Goal: Transaction & Acquisition: Subscribe to service/newsletter

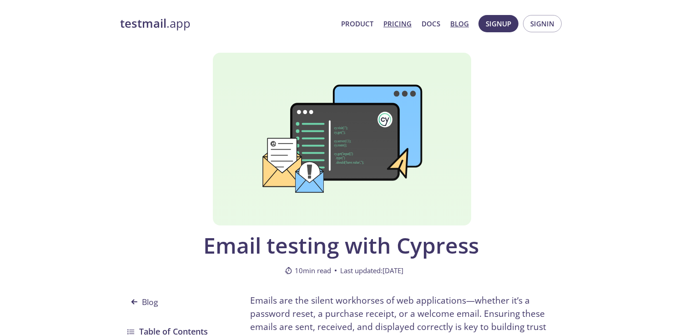
click at [400, 24] on link "Pricing" at bounding box center [397, 24] width 28 height 12
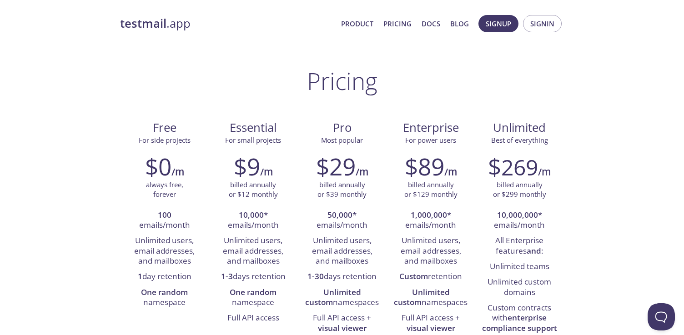
click at [428, 24] on link "Docs" at bounding box center [430, 24] width 19 height 12
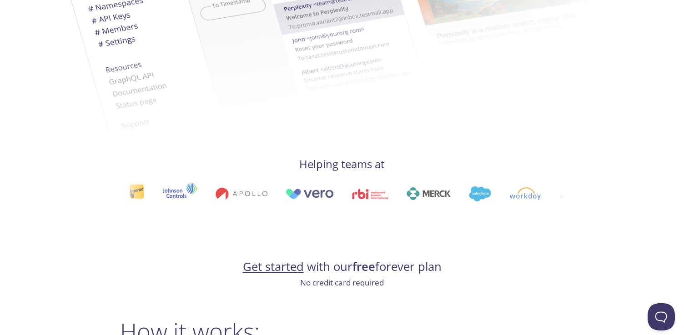
scroll to position [365, 0]
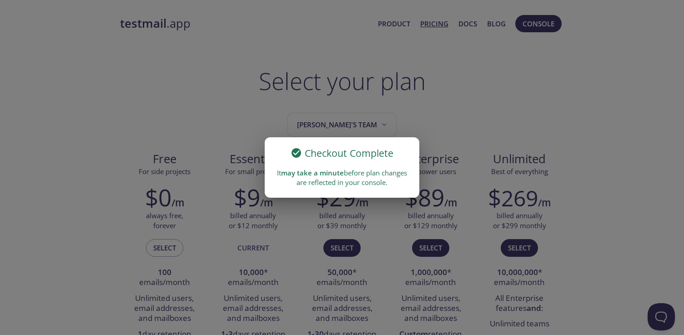
click at [295, 152] on icon at bounding box center [296, 153] width 10 height 10
click at [429, 170] on div "Checkout Complete It may take a minute before plan changes are reflected in you…" at bounding box center [342, 167] width 684 height 335
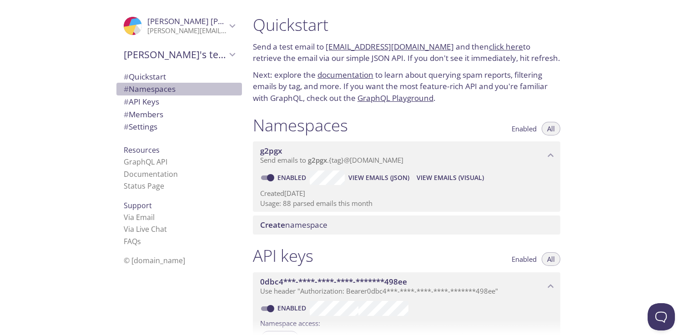
click at [174, 92] on span "# Namespaces" at bounding box center [150, 89] width 52 height 10
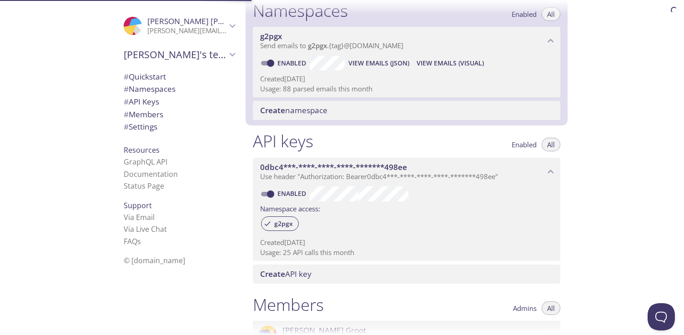
scroll to position [115, 0]
